Goal: Information Seeking & Learning: Learn about a topic

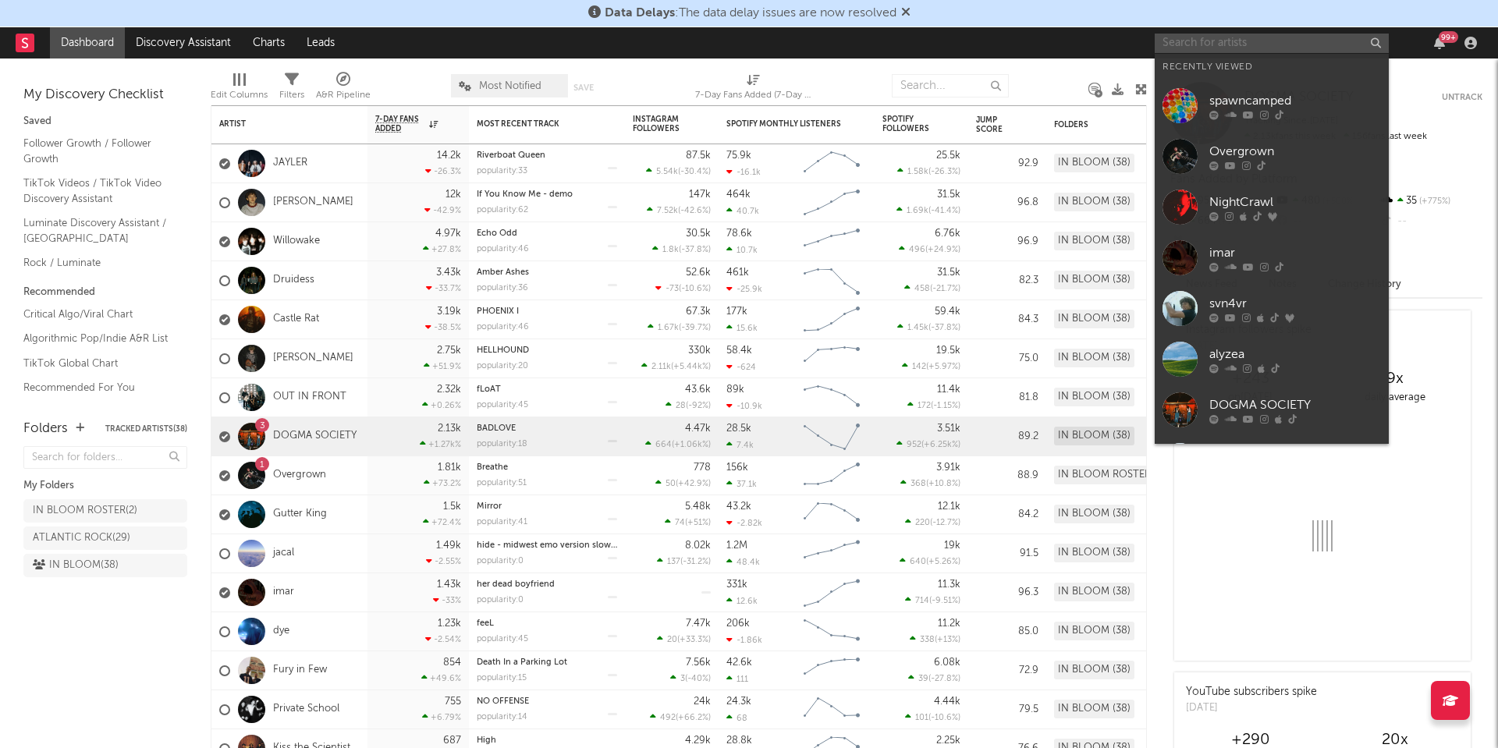
click at [1185, 48] on input "text" at bounding box center [1272, 44] width 234 height 20
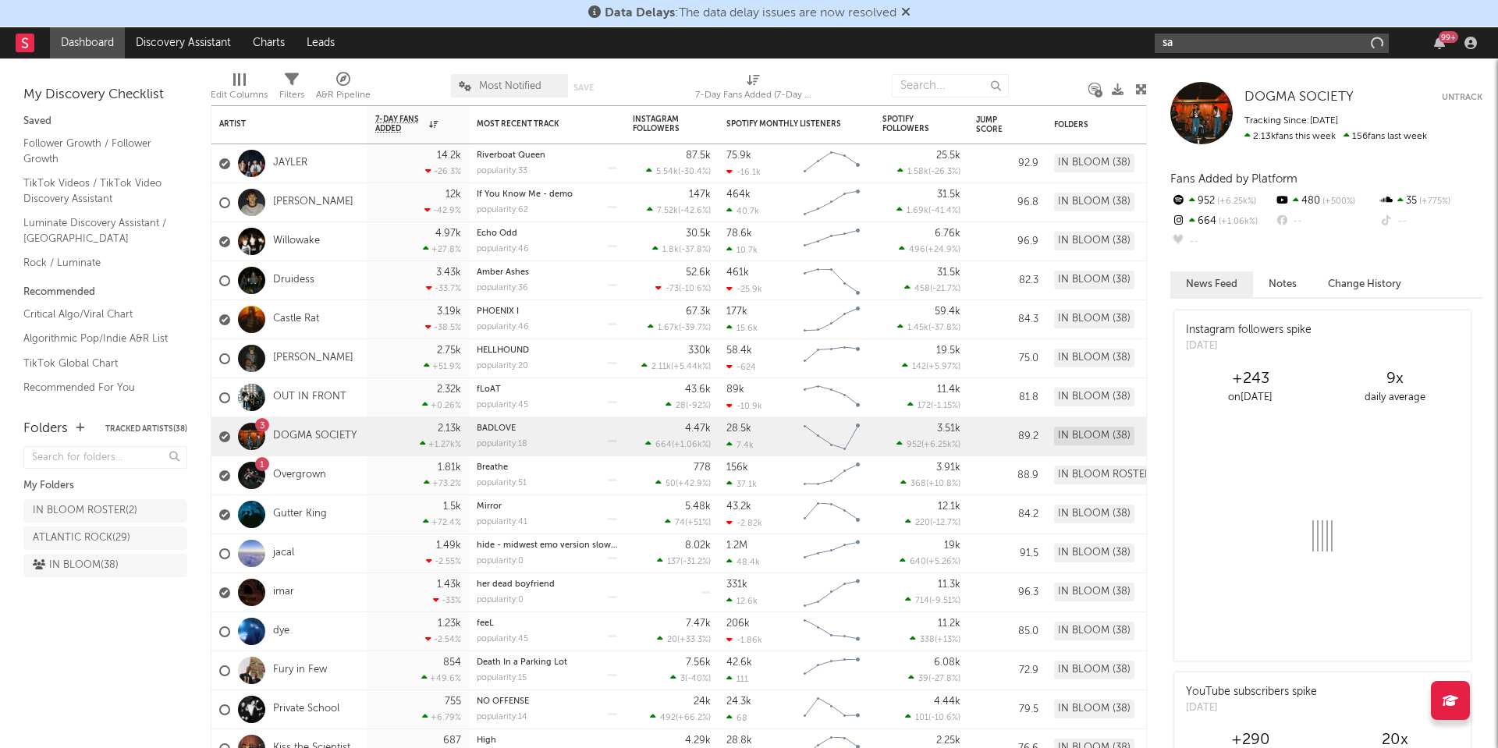
type input "s"
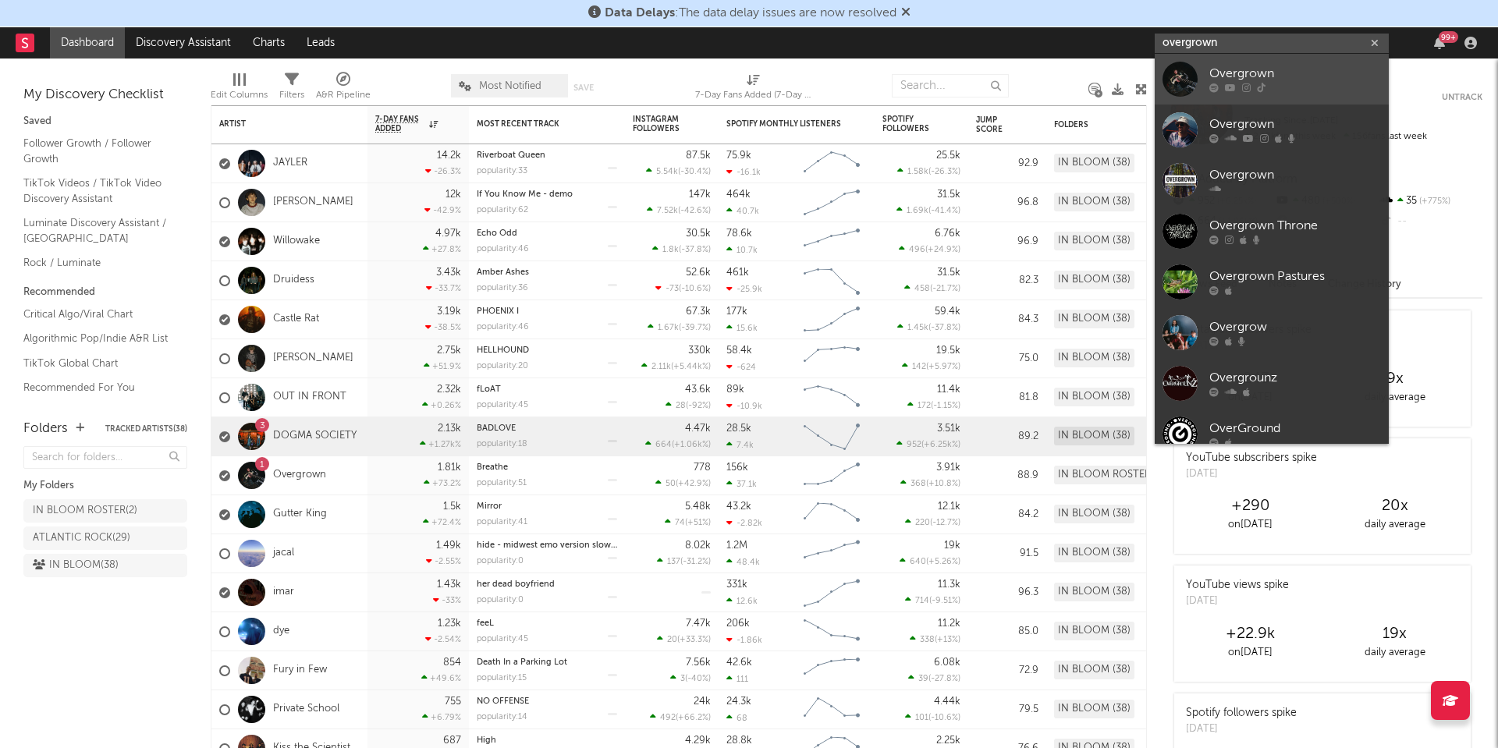
type input "overgrown"
click at [1232, 73] on div "Overgrown" at bounding box center [1296, 74] width 172 height 19
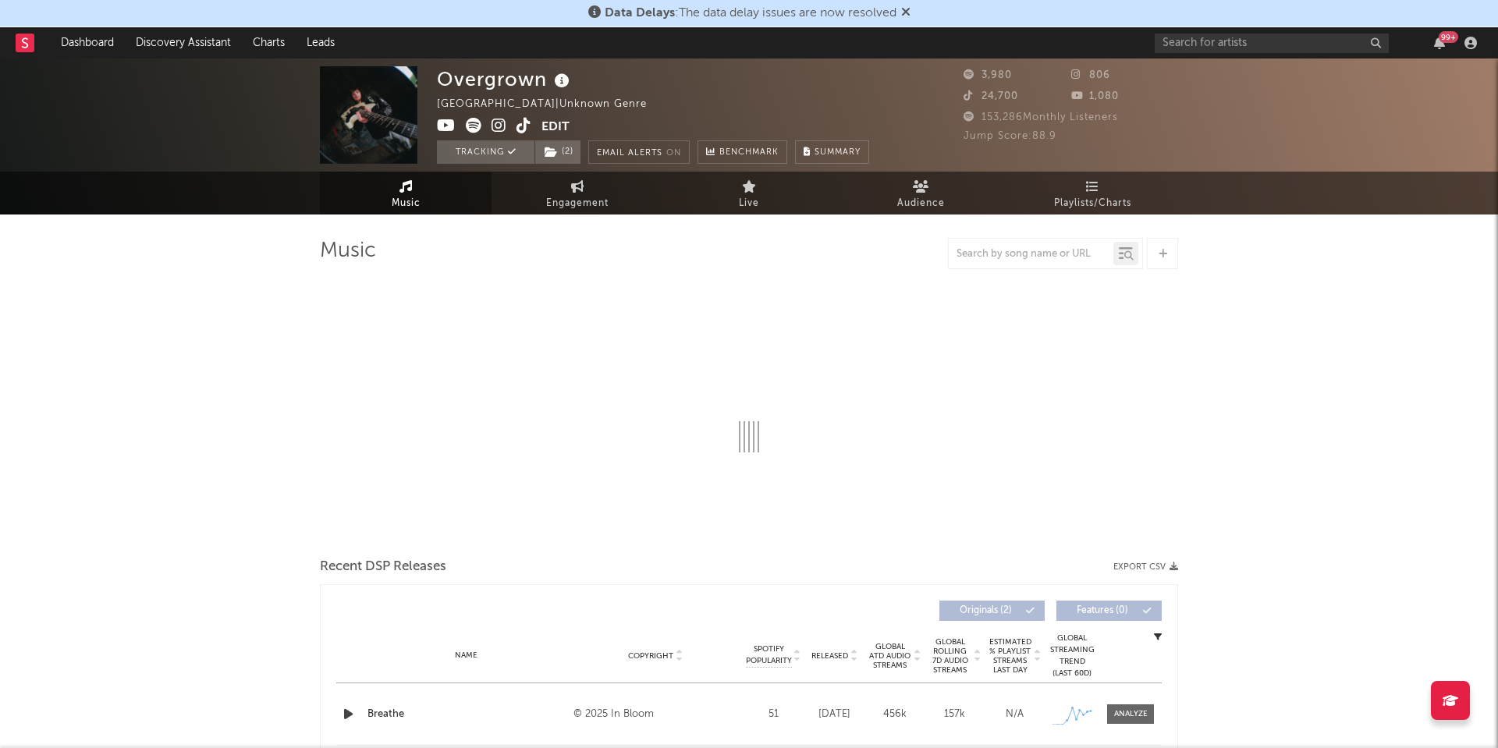
select select "1w"
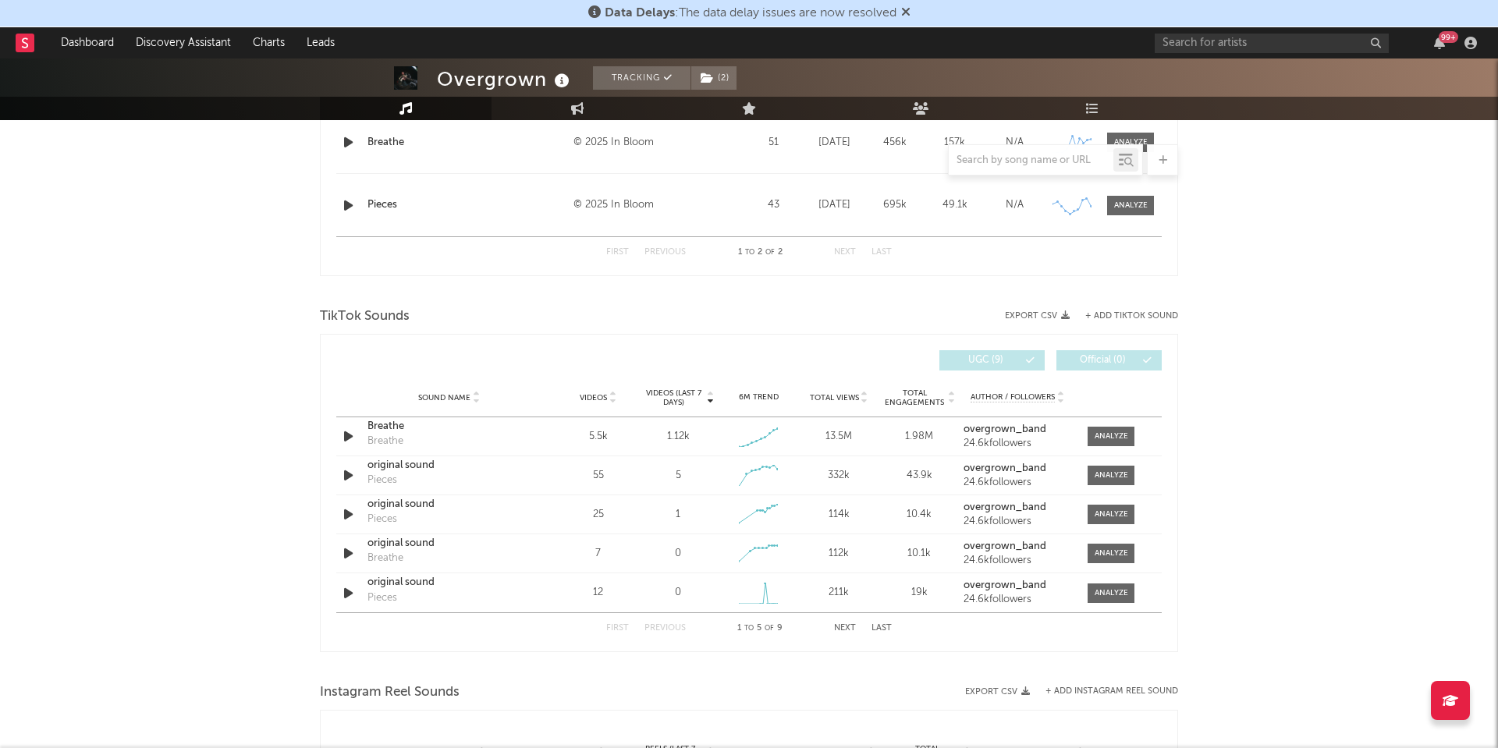
scroll to position [709, 0]
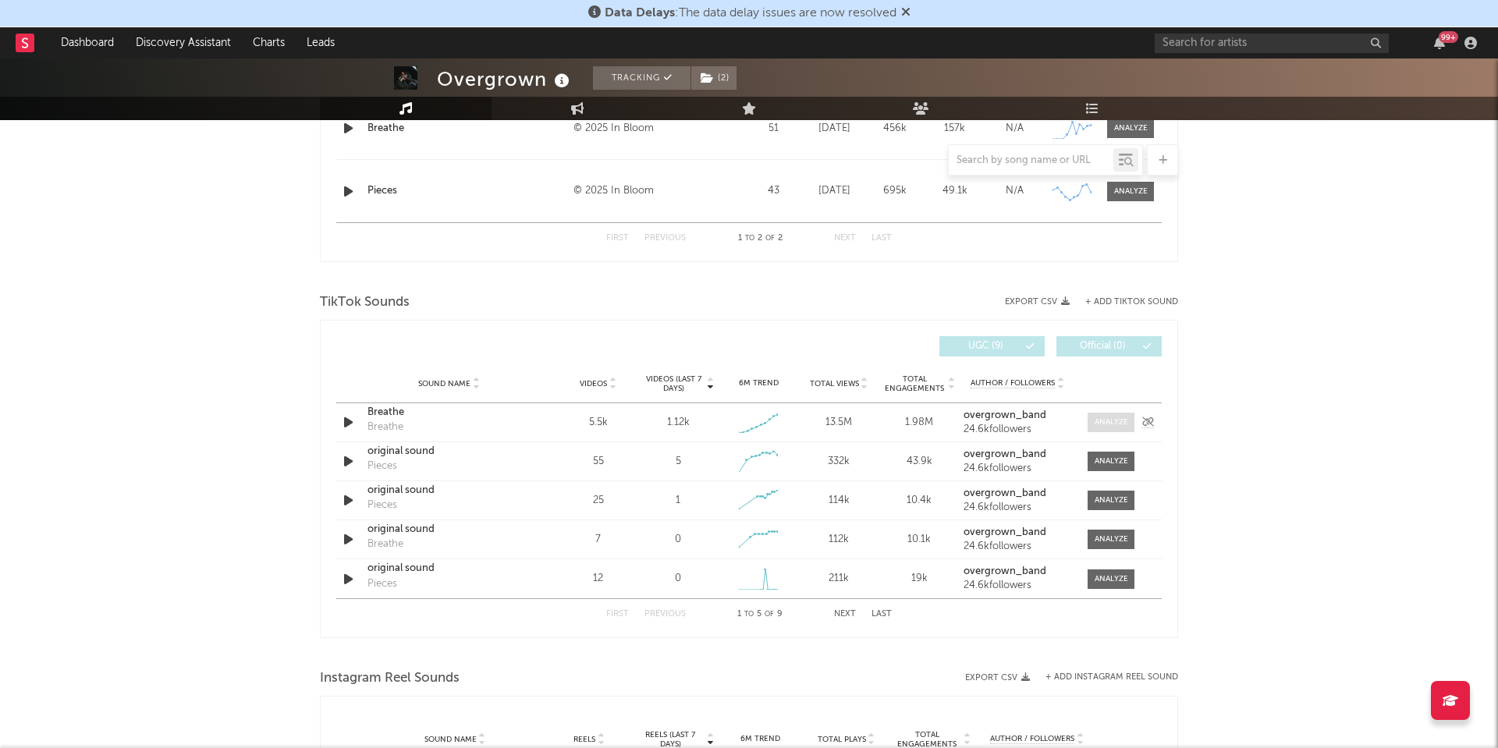
click at [1110, 422] on div at bounding box center [1112, 423] width 34 height 12
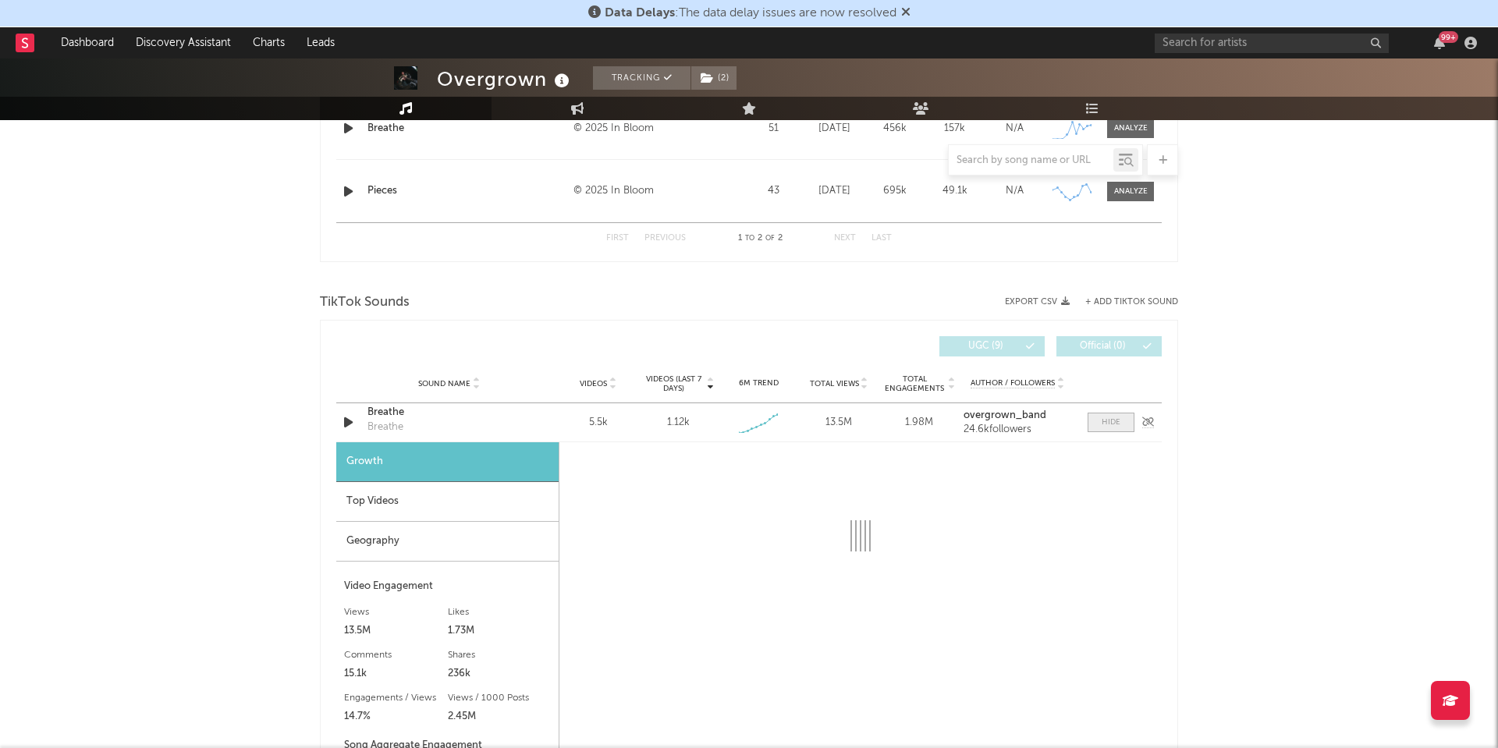
scroll to position [930, 0]
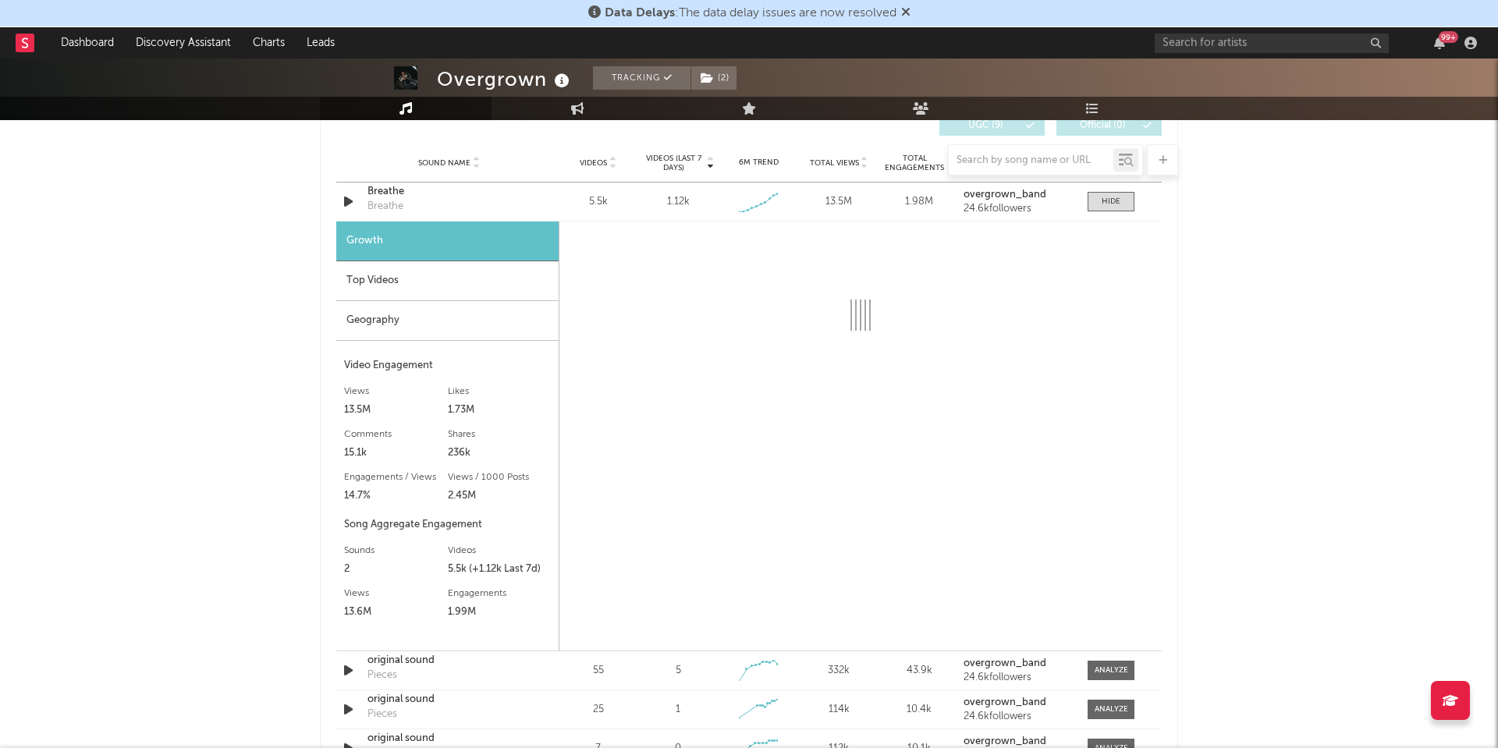
select select "1w"
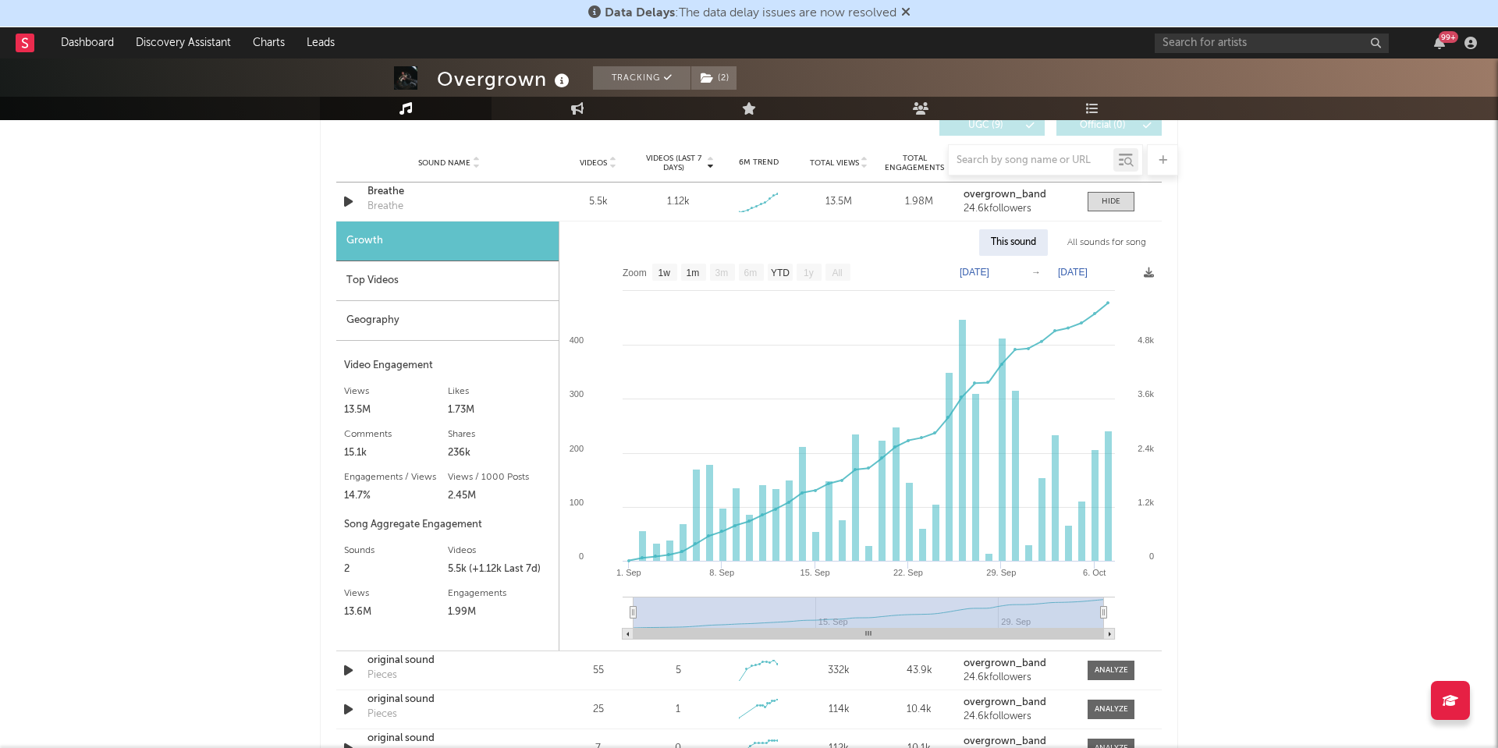
click at [908, 12] on icon at bounding box center [905, 11] width 9 height 12
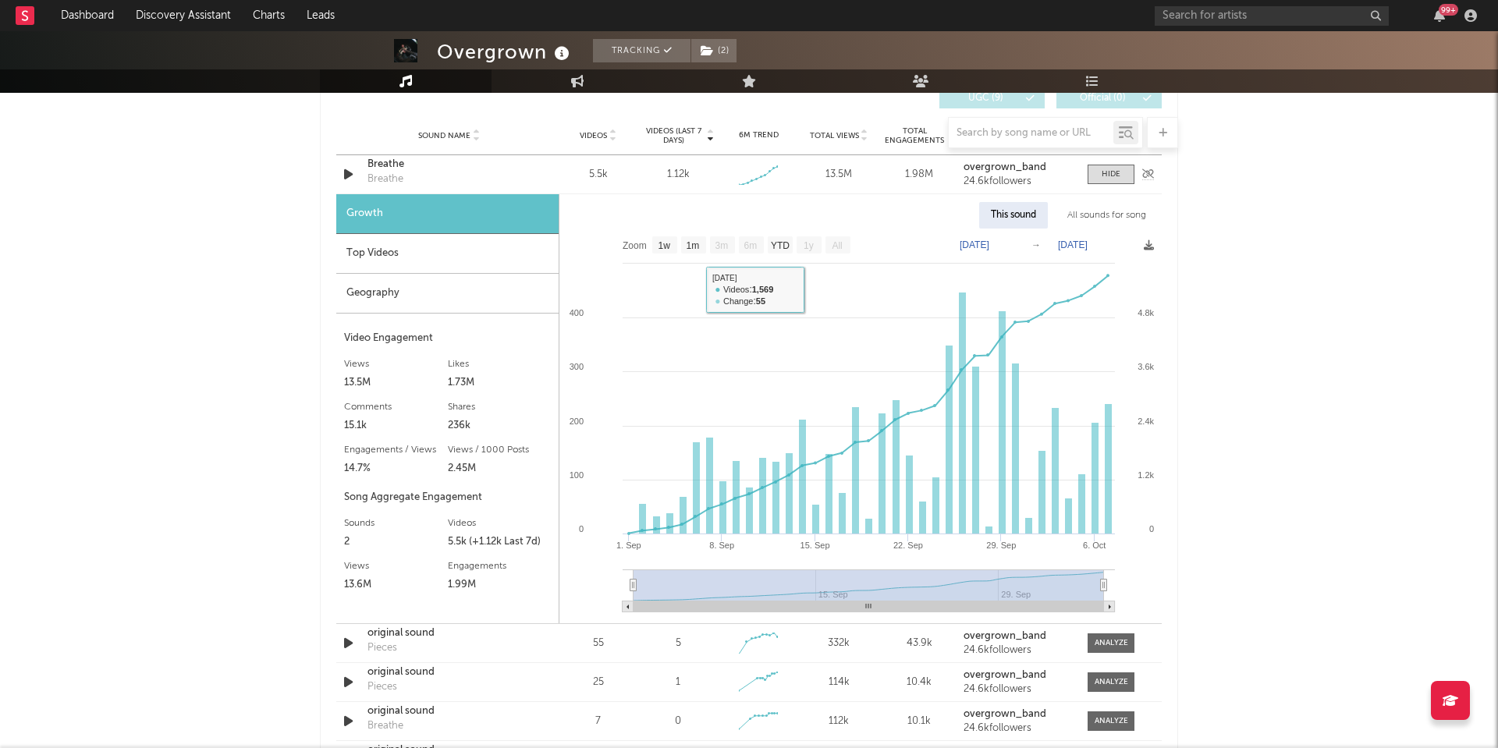
click at [388, 167] on div "Breathe" at bounding box center [449, 165] width 163 height 16
click at [1110, 399] on rect at bounding box center [861, 426] width 602 height 395
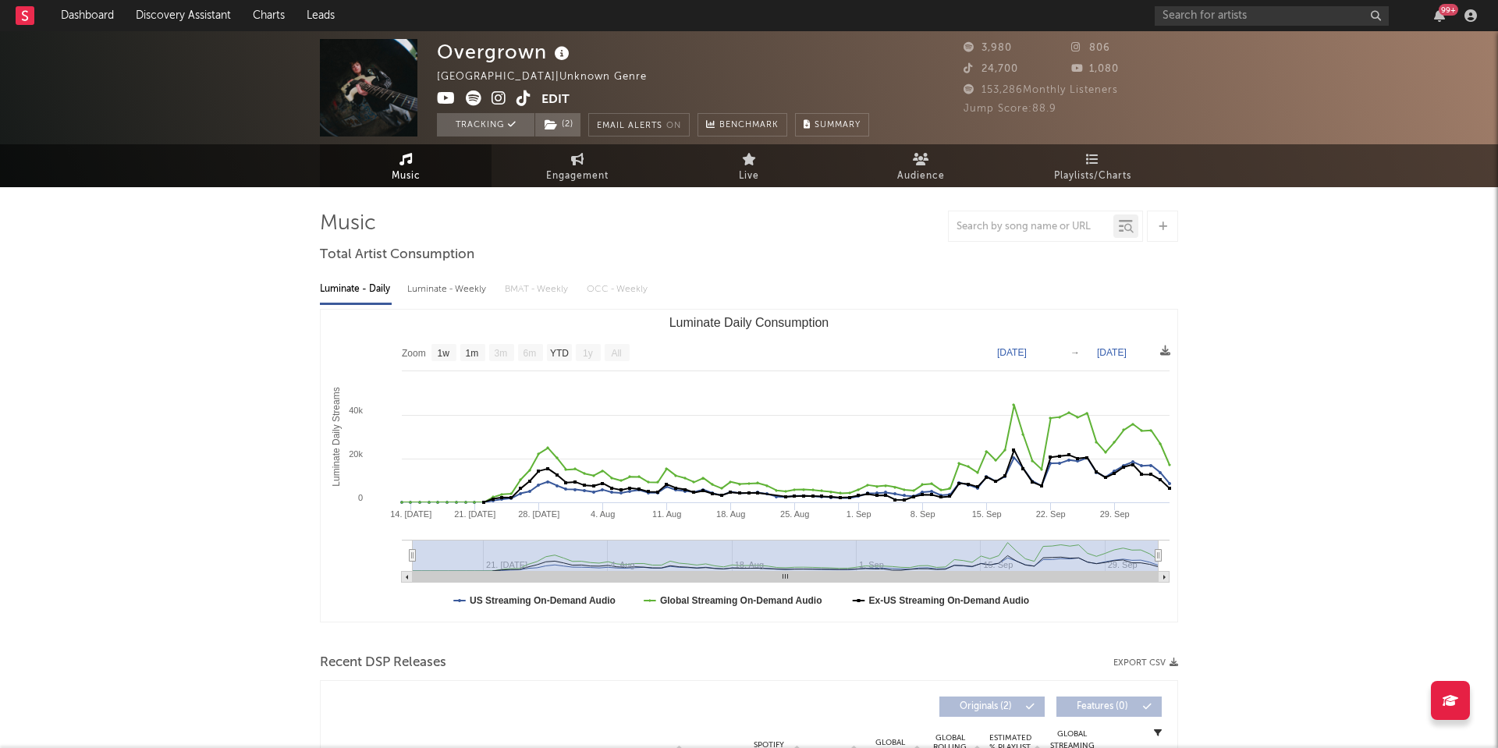
scroll to position [0, 0]
click at [524, 100] on icon at bounding box center [524, 99] width 15 height 16
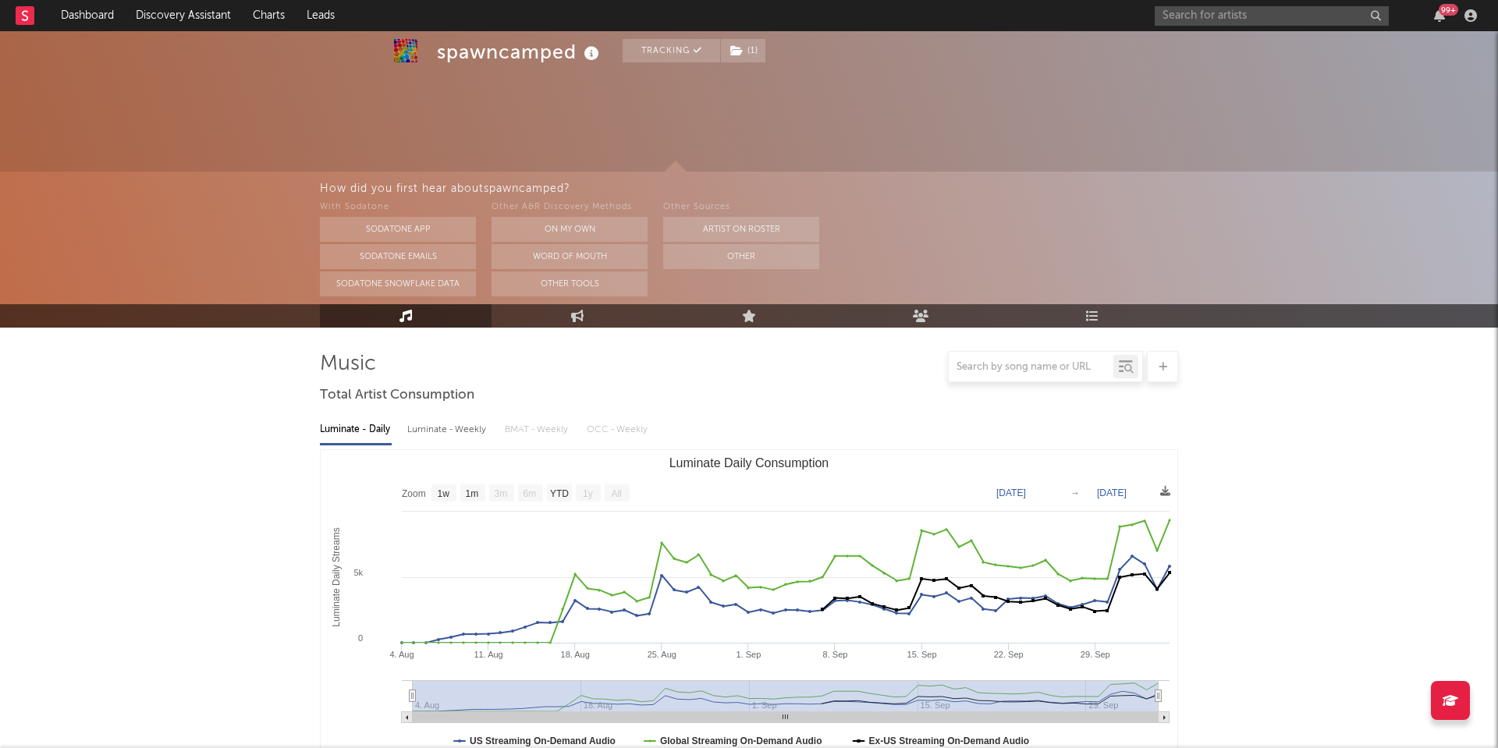
select select "1w"
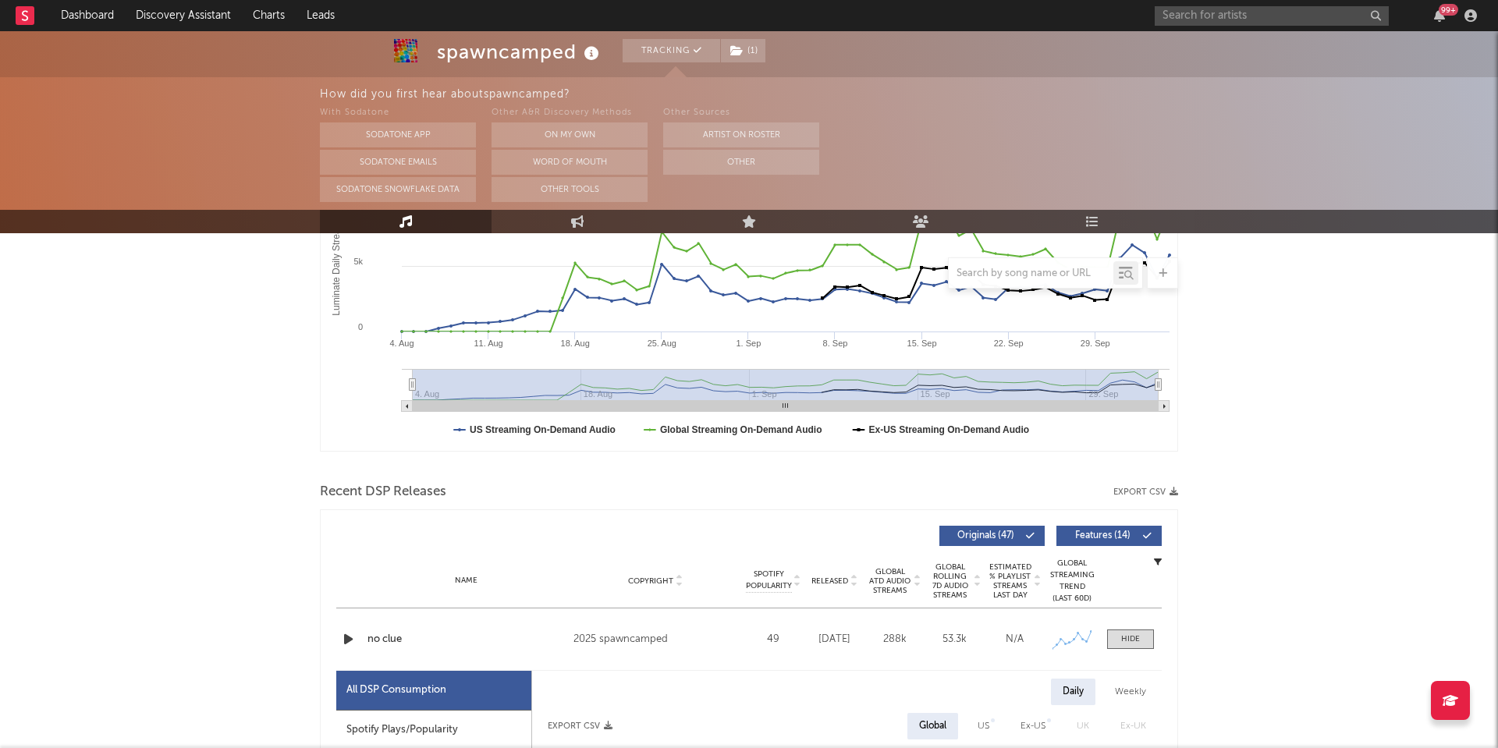
click at [876, 66] on div at bounding box center [749, 85] width 1498 height 297
click at [577, 140] on button "On My Own" at bounding box center [570, 135] width 156 height 25
